Goal: Find specific page/section: Find specific page/section

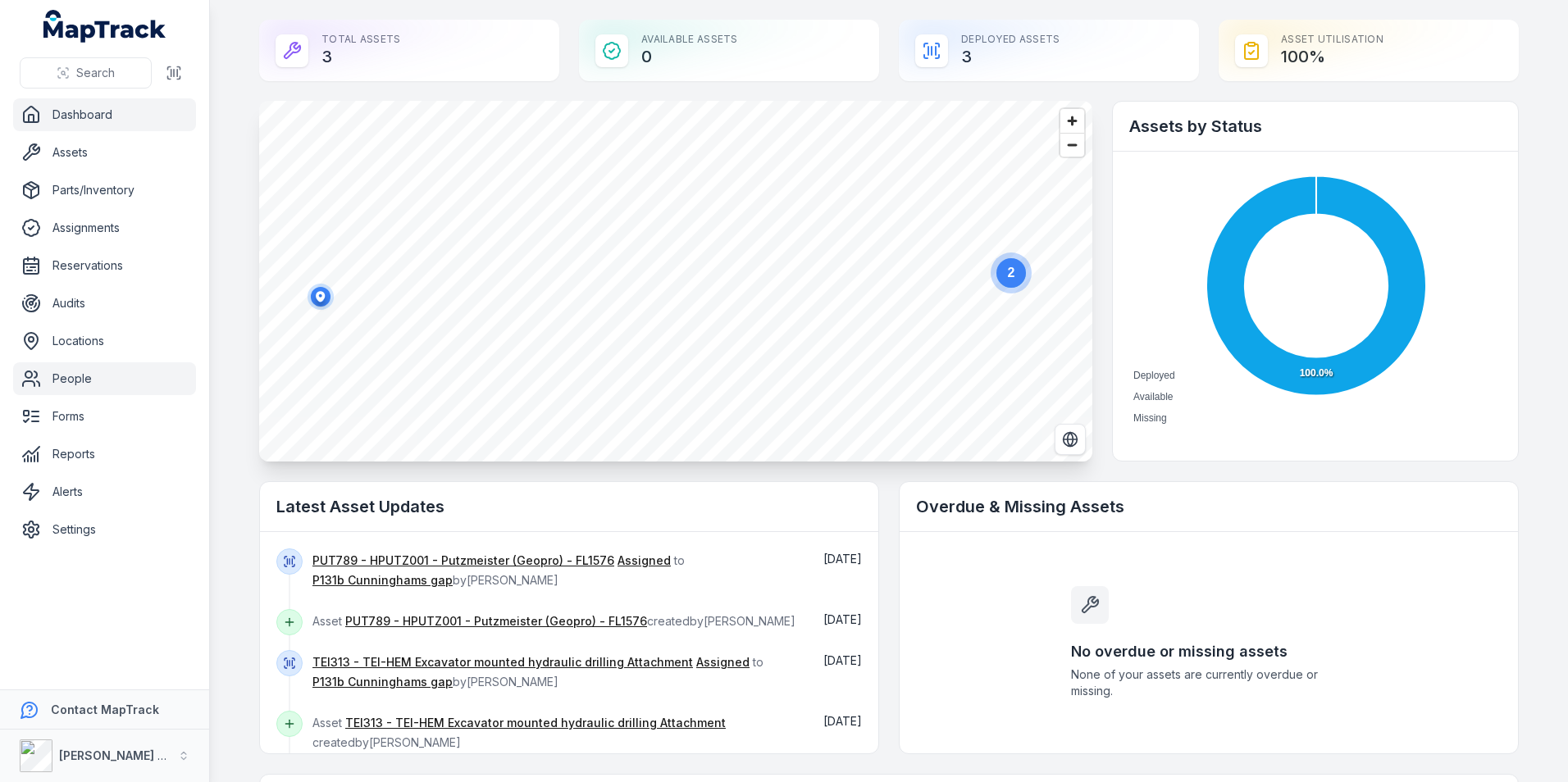
click at [88, 385] on link "People" at bounding box center [104, 378] width 182 height 32
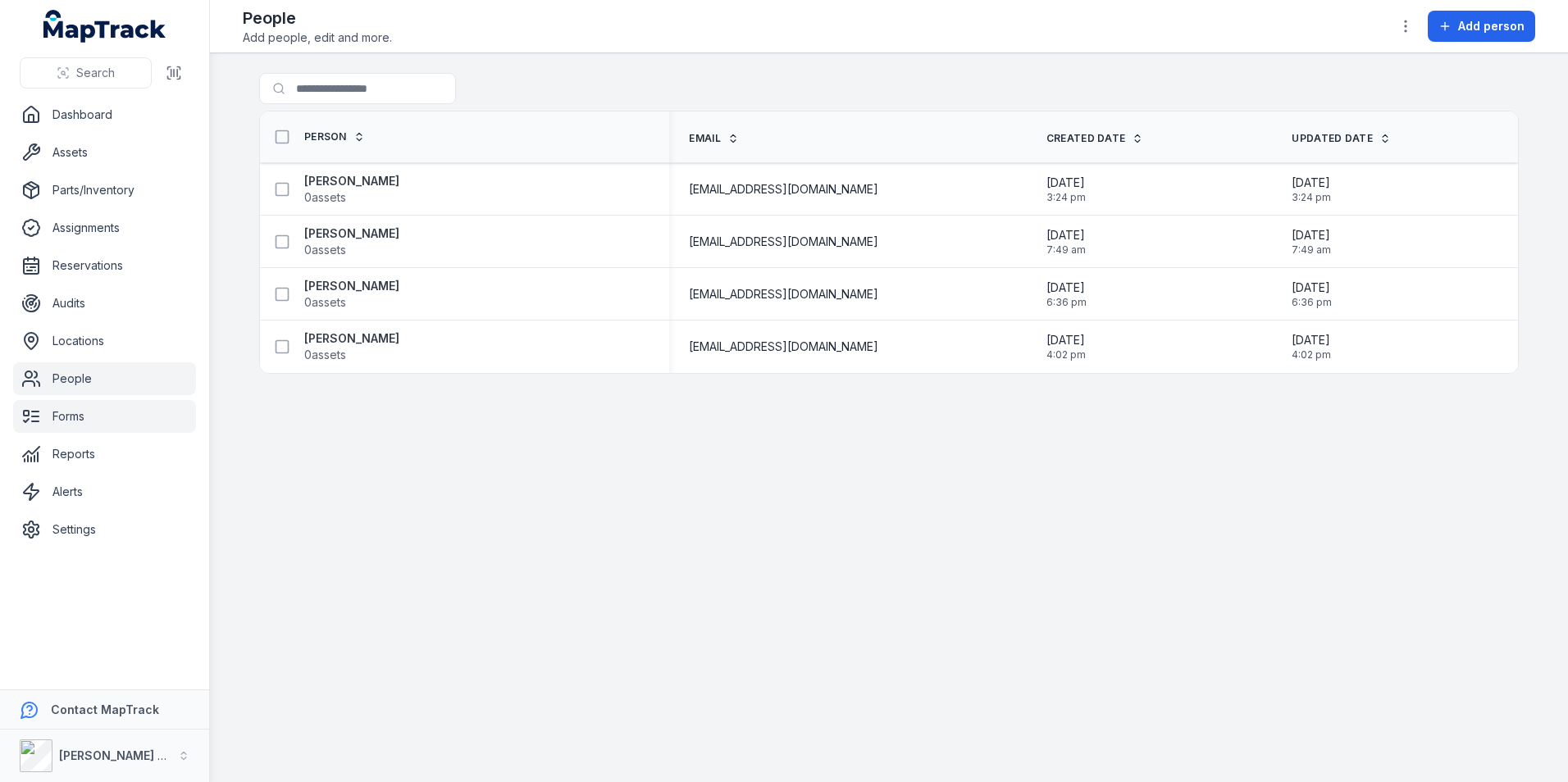
click at [72, 418] on link "Forms" at bounding box center [104, 416] width 182 height 32
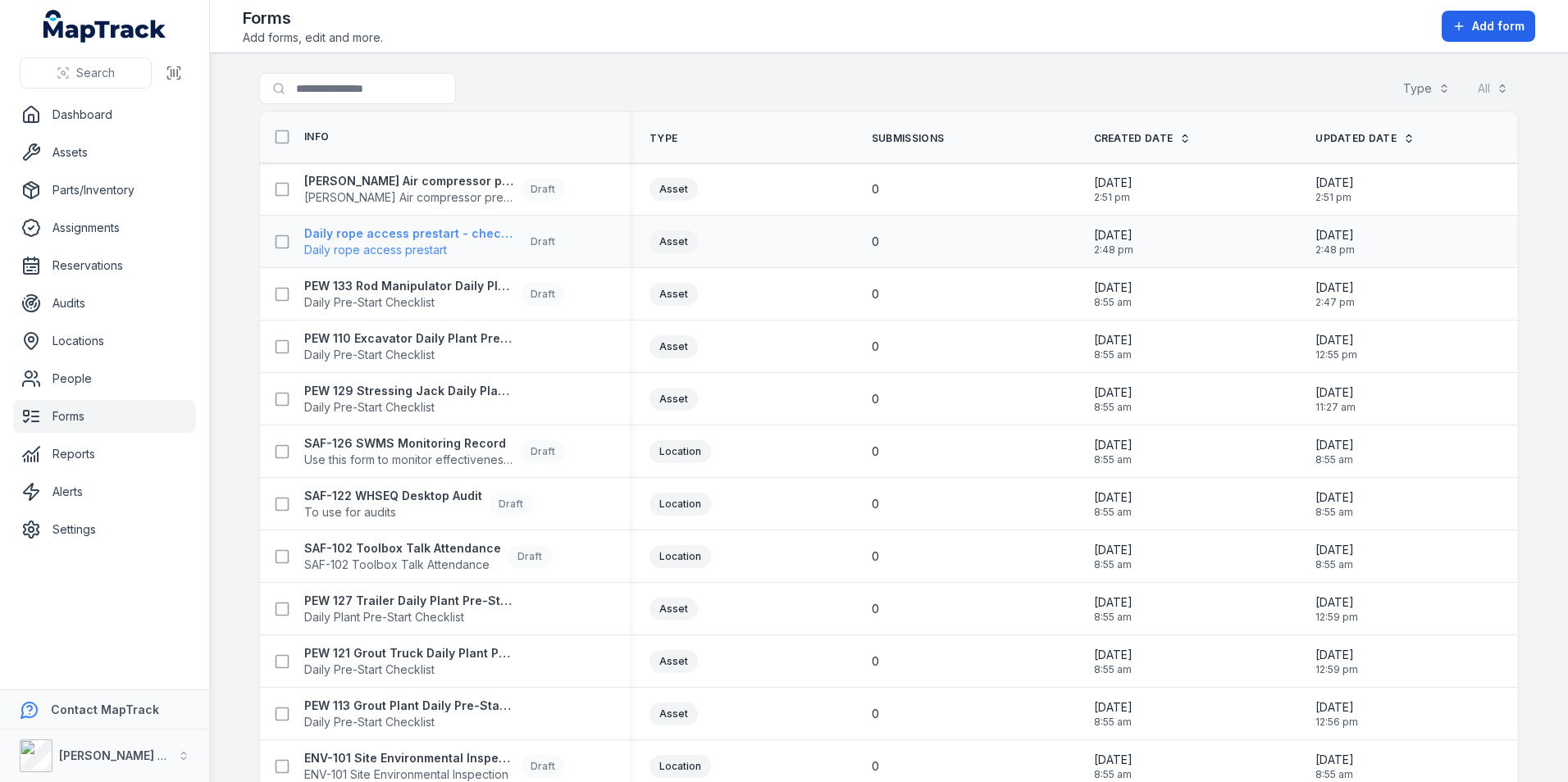
click at [360, 245] on span "Daily rope access prestart" at bounding box center [409, 250] width 210 height 17
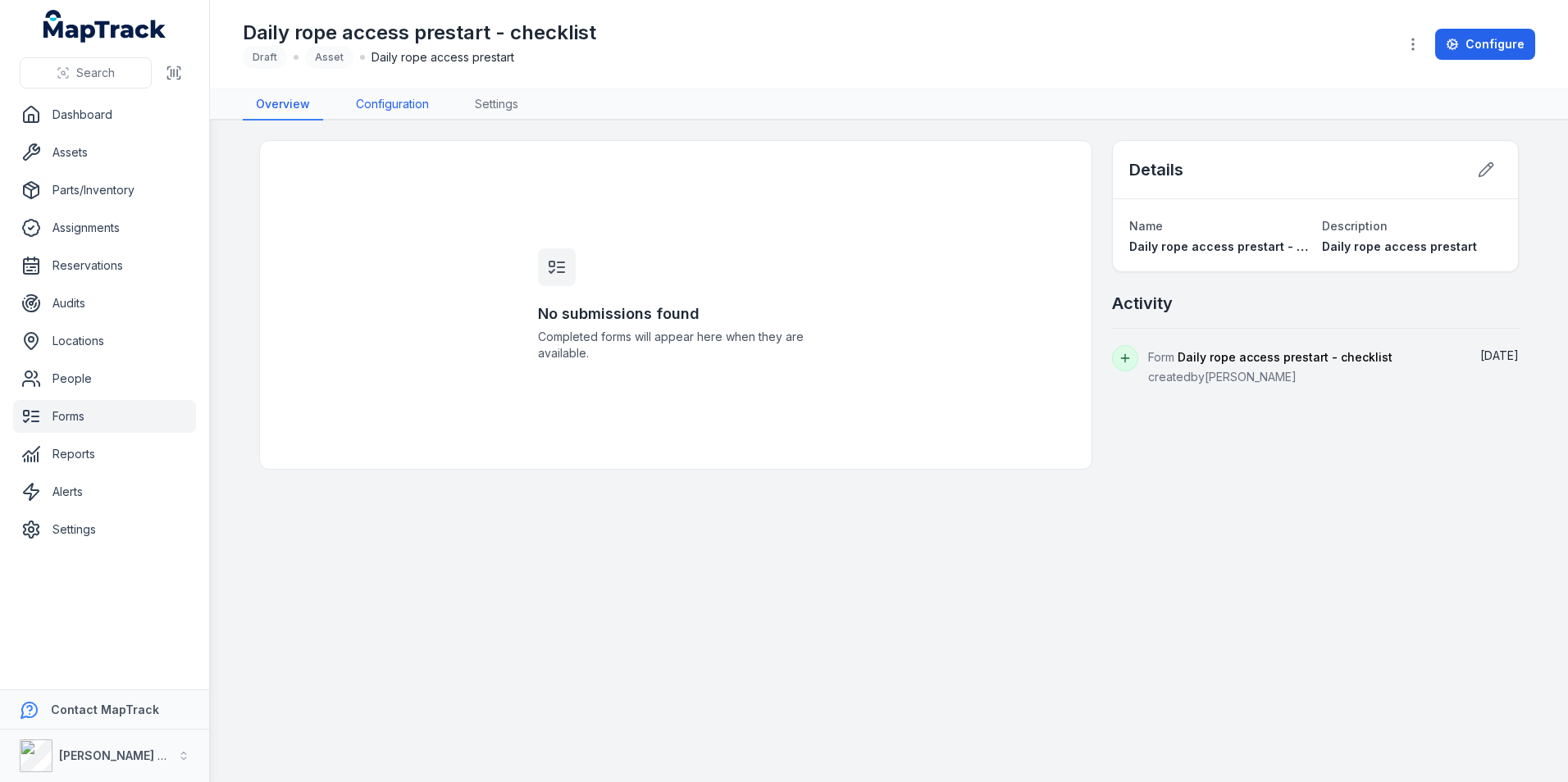
click at [405, 107] on link "Configuration" at bounding box center [392, 104] width 99 height 31
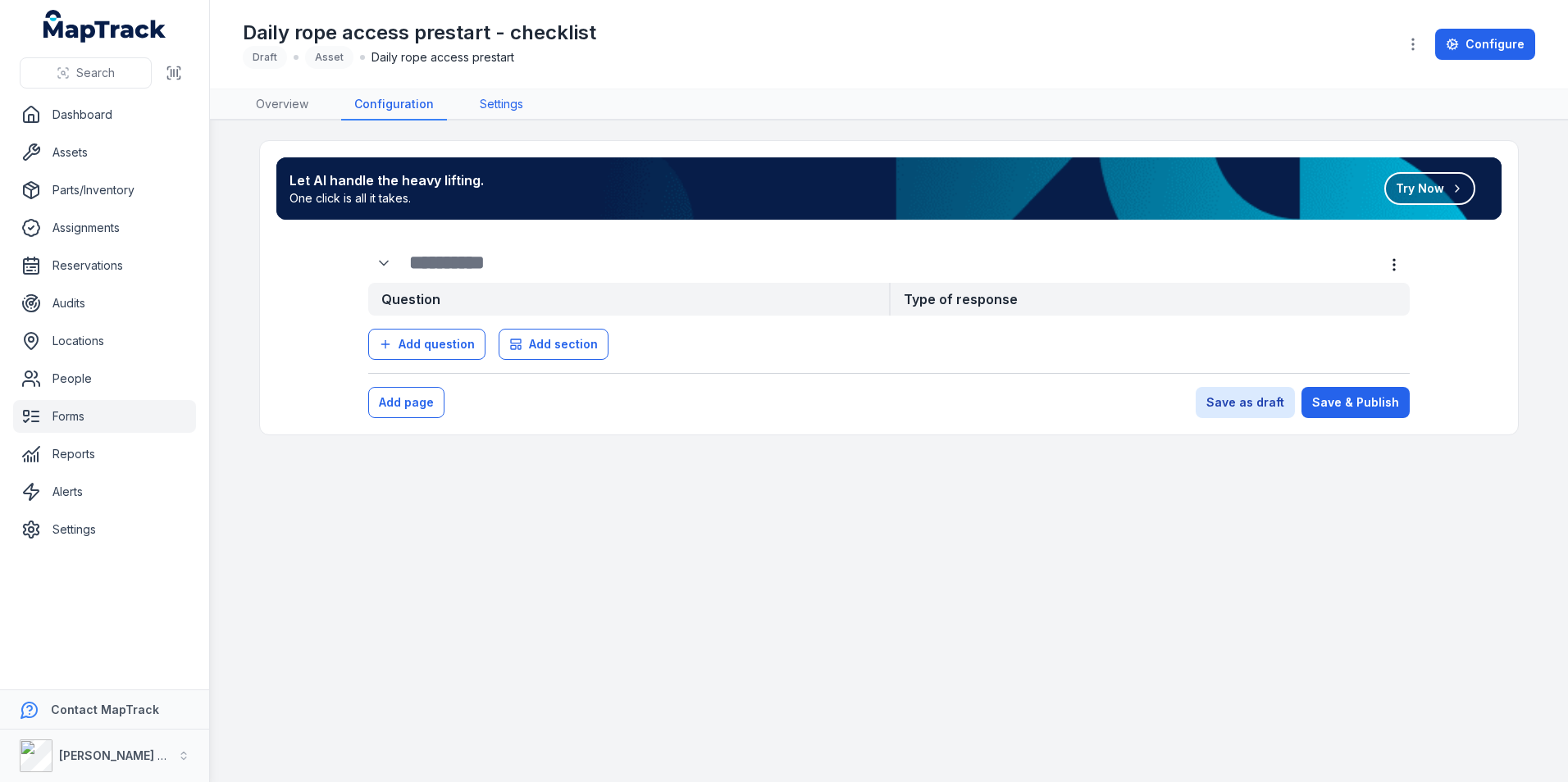
click at [487, 105] on link "Settings" at bounding box center [502, 104] width 70 height 31
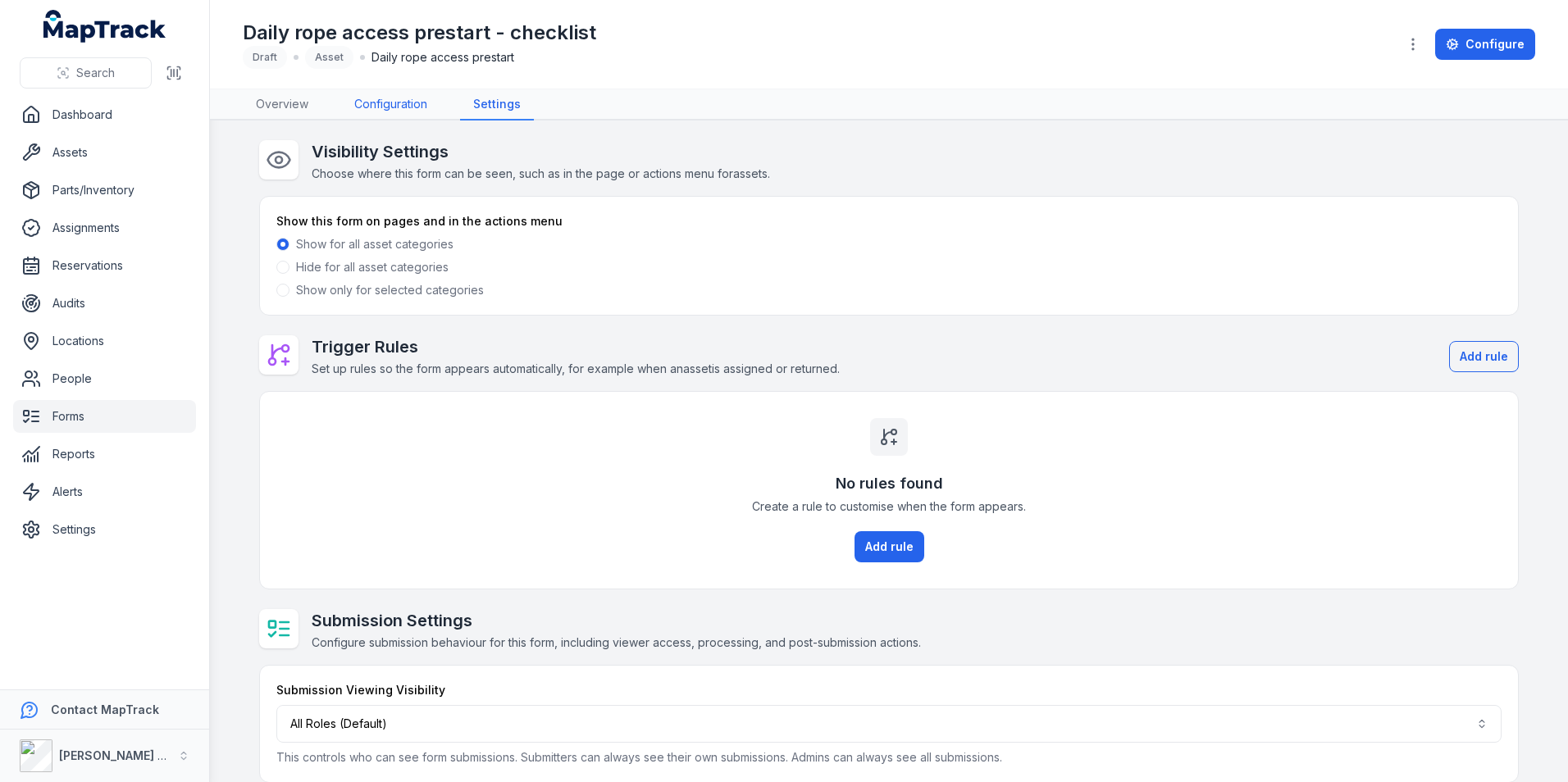
click at [394, 97] on link "Configuration" at bounding box center [390, 104] width 99 height 31
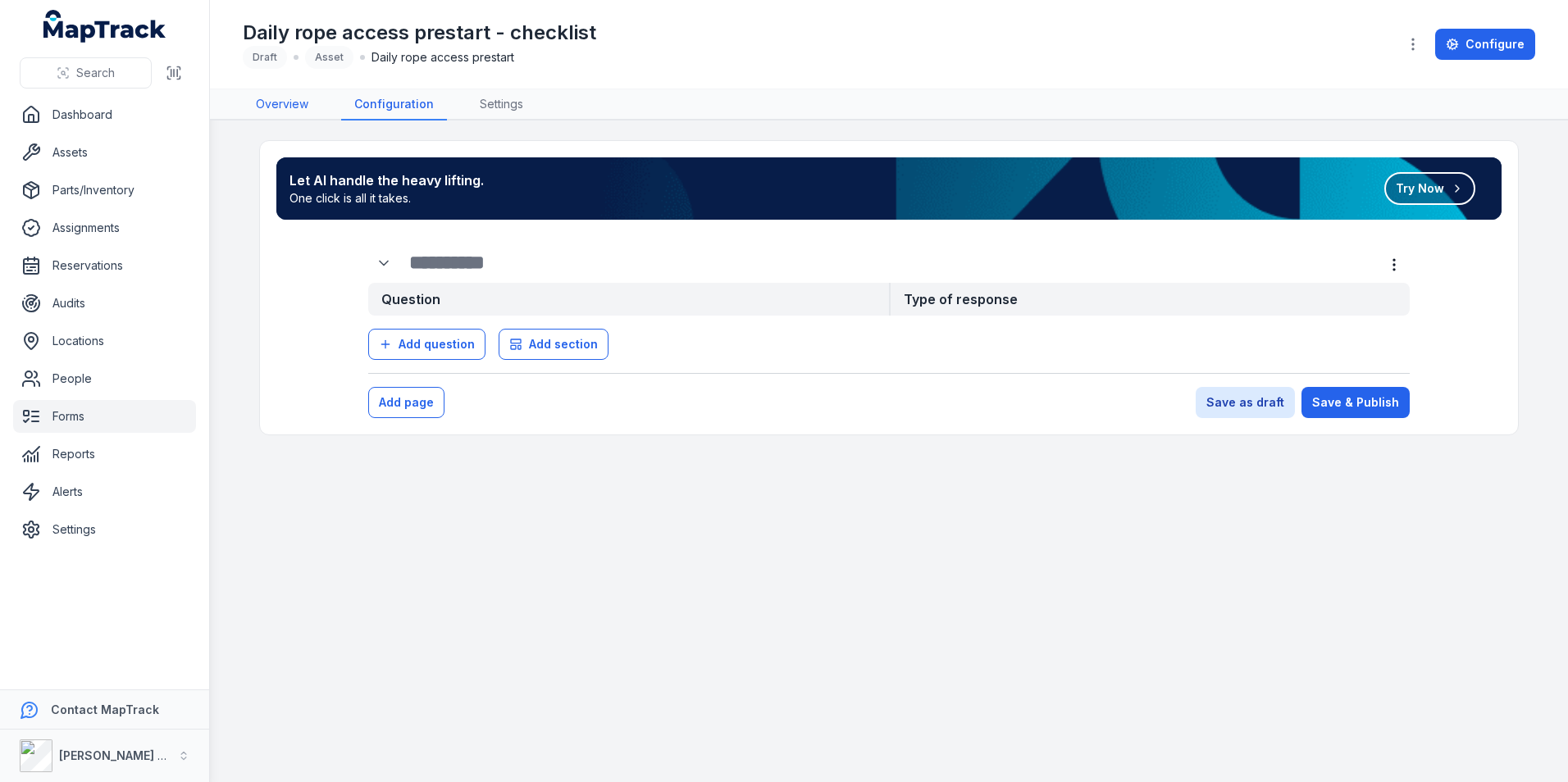
click at [292, 97] on link "Overview" at bounding box center [282, 104] width 78 height 31
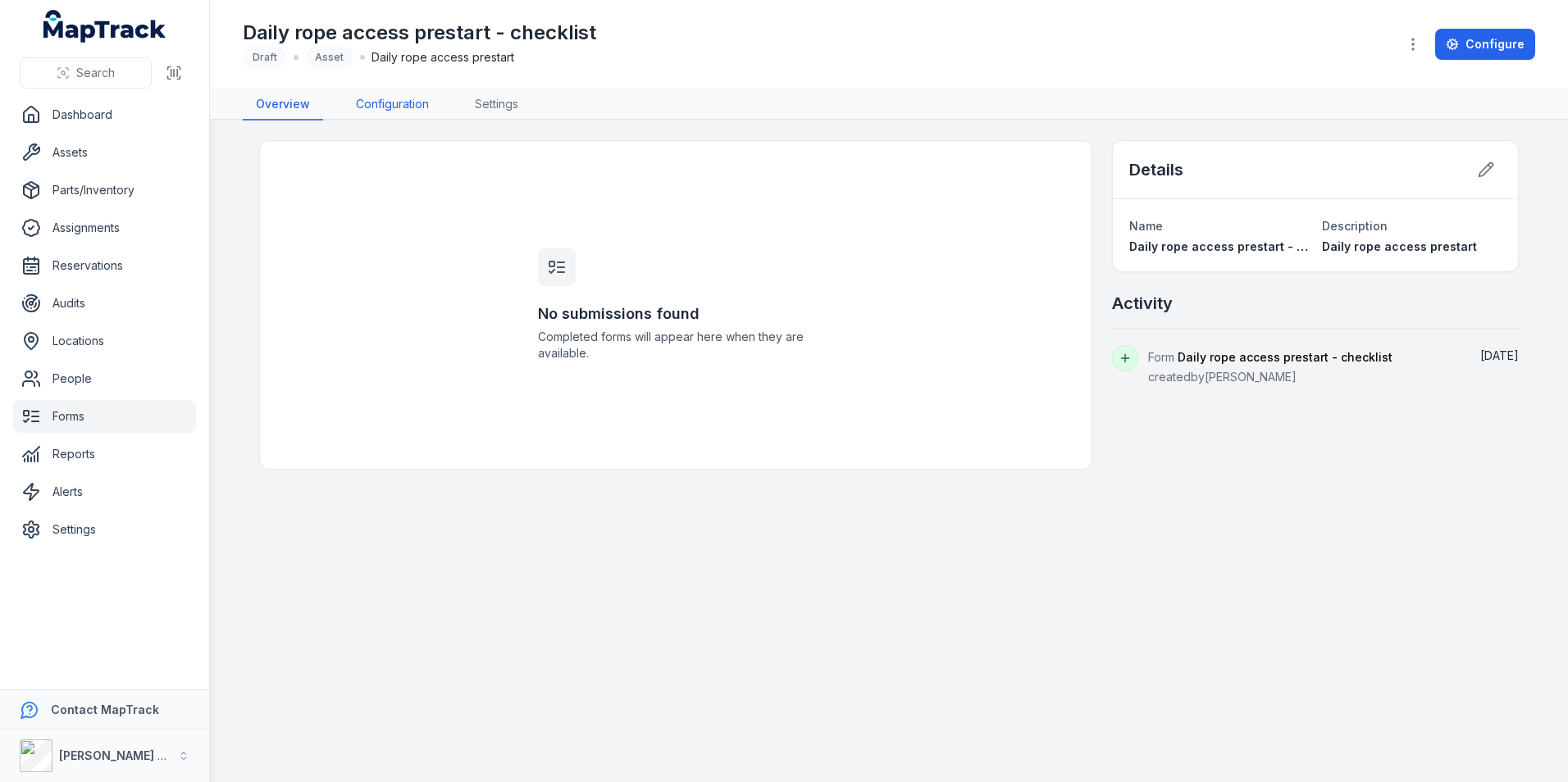
click at [356, 106] on link "Configuration" at bounding box center [392, 104] width 99 height 31
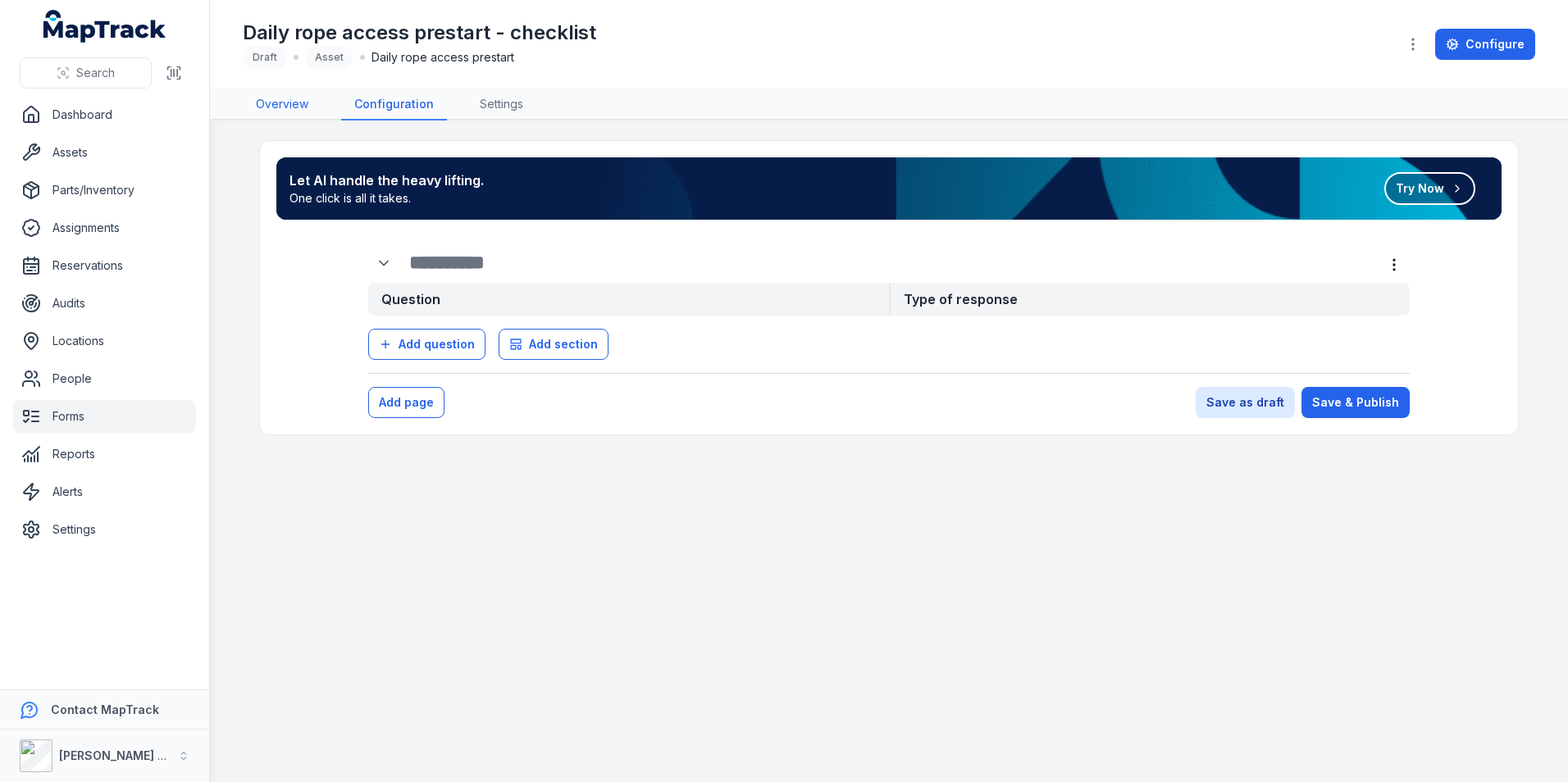
click at [302, 101] on link "Overview" at bounding box center [282, 104] width 78 height 31
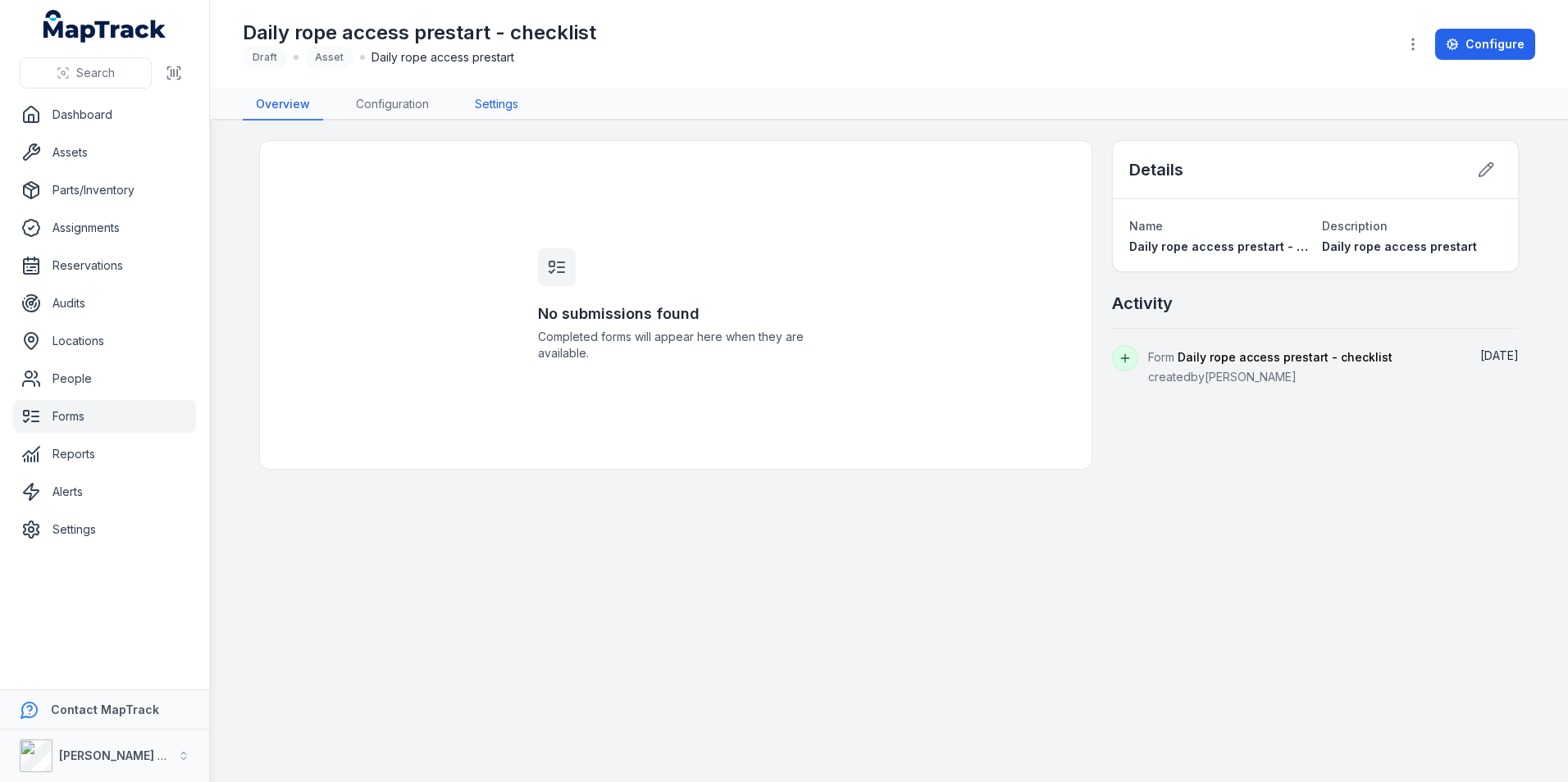
click at [517, 101] on link "Settings" at bounding box center [497, 104] width 70 height 31
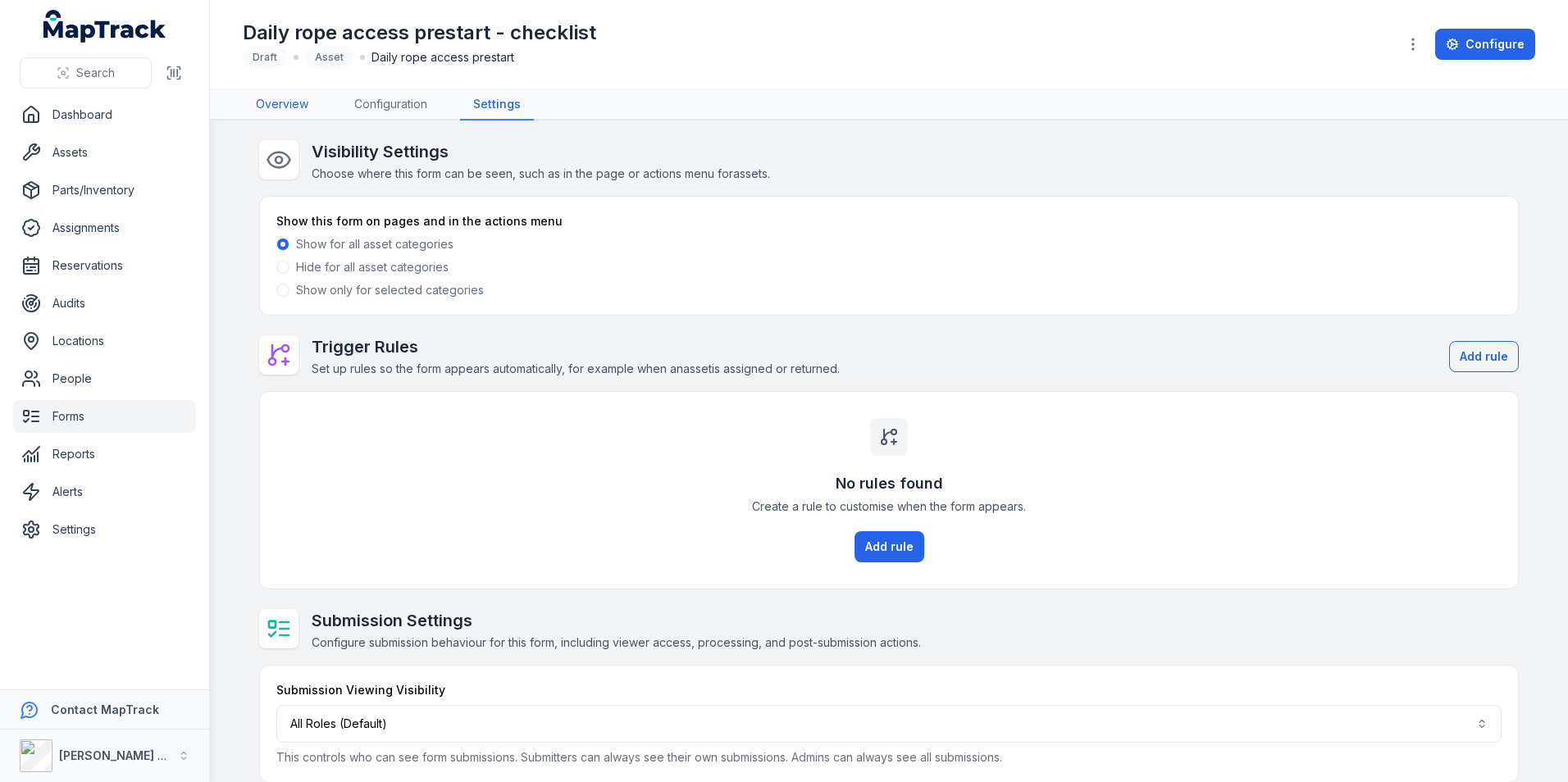
click at [302, 107] on link "Overview" at bounding box center [282, 104] width 78 height 31
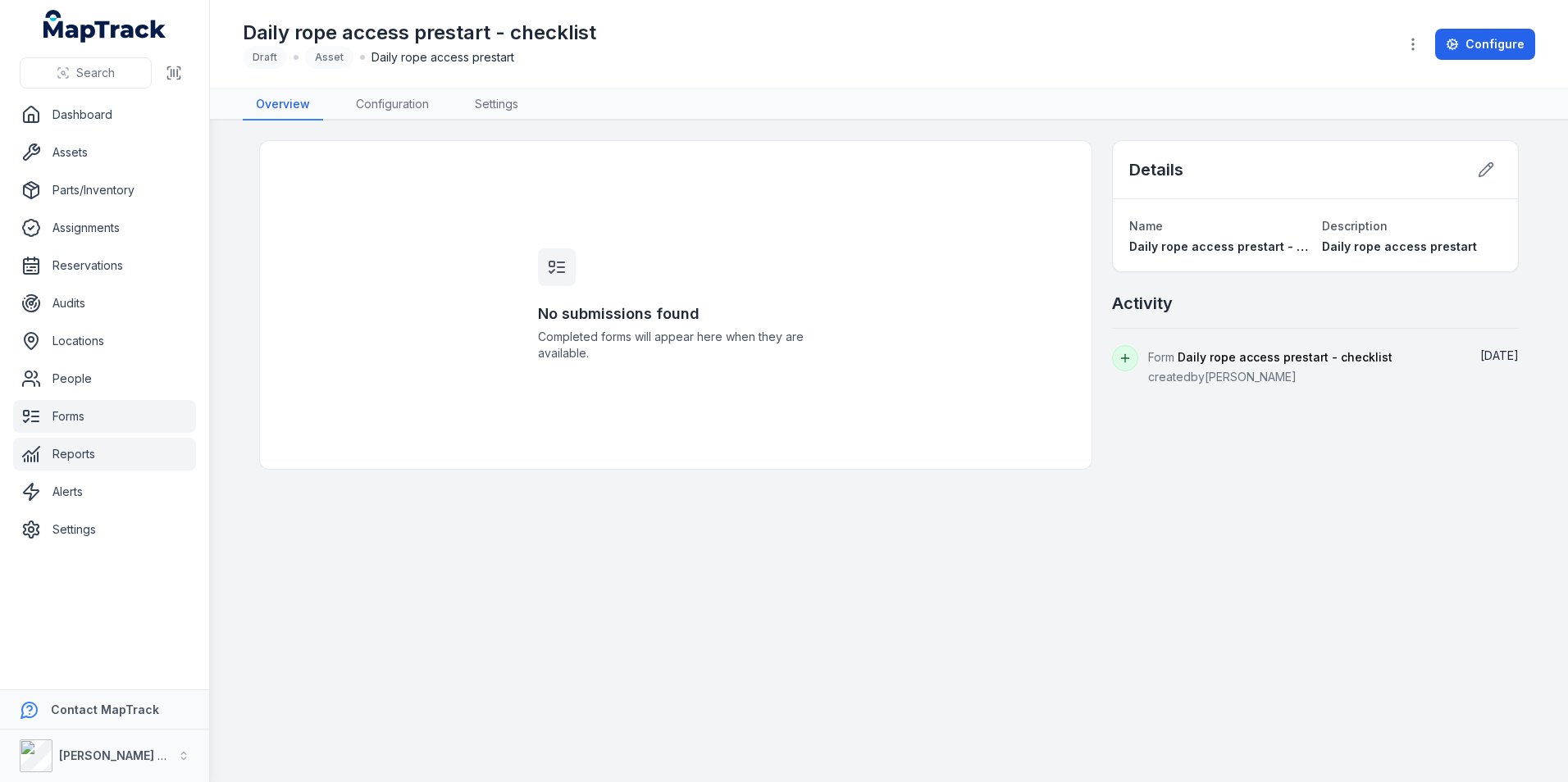
click at [83, 458] on link "Reports" at bounding box center [104, 454] width 182 height 32
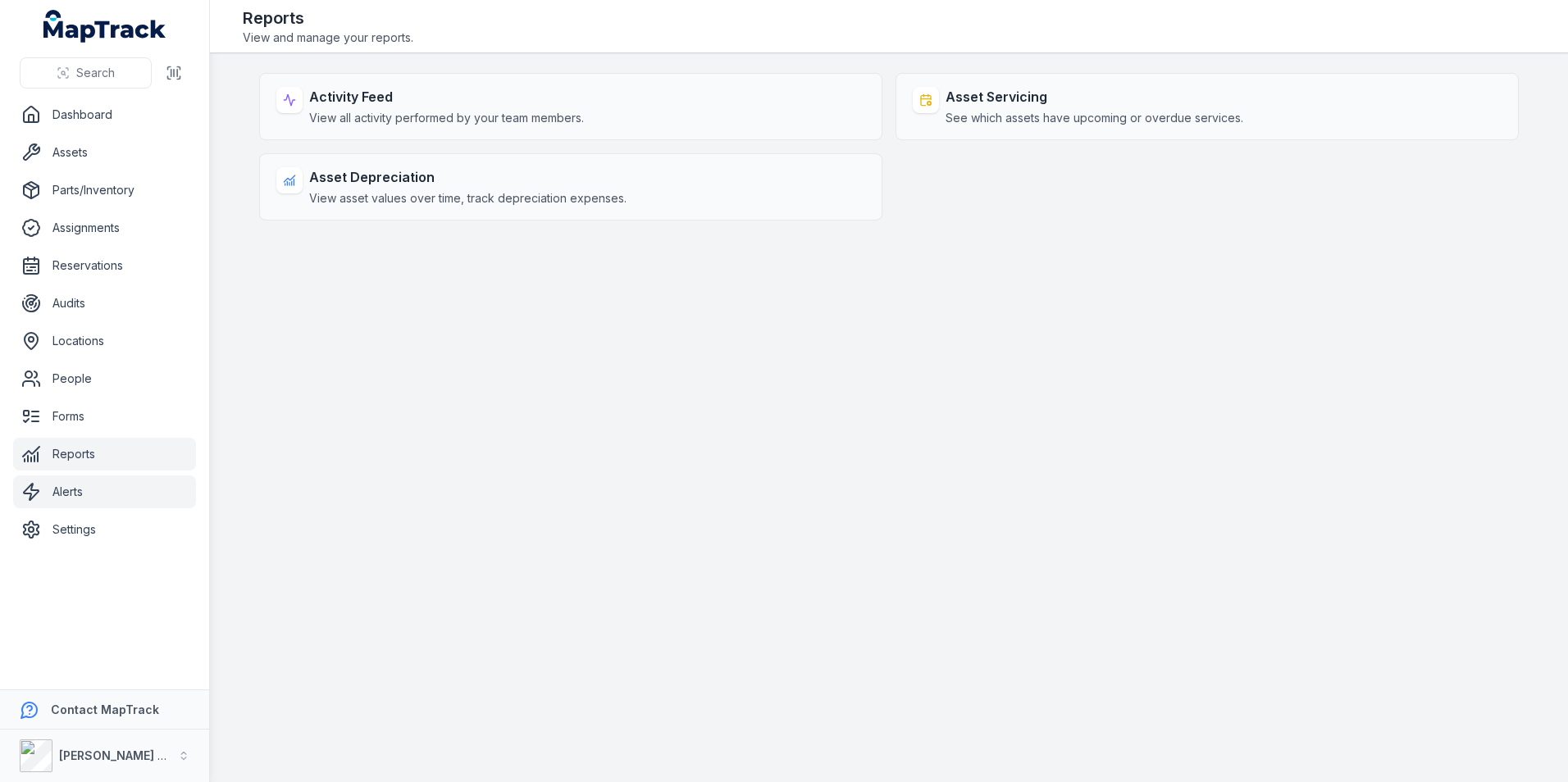
click at [107, 495] on link "Alerts" at bounding box center [104, 491] width 182 height 32
